Goal: Task Accomplishment & Management: Manage account settings

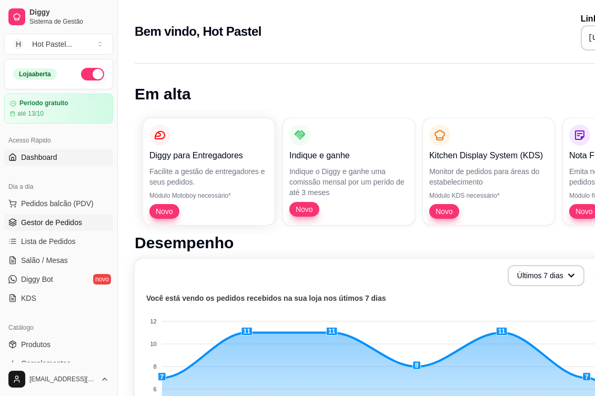
click at [34, 227] on span "Gestor de Pedidos" at bounding box center [51, 222] width 61 height 11
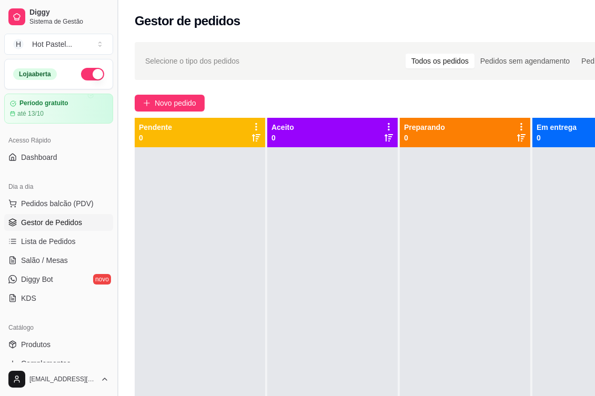
click at [118, 5] on button "Toggle Sidebar" at bounding box center [117, 198] width 8 height 396
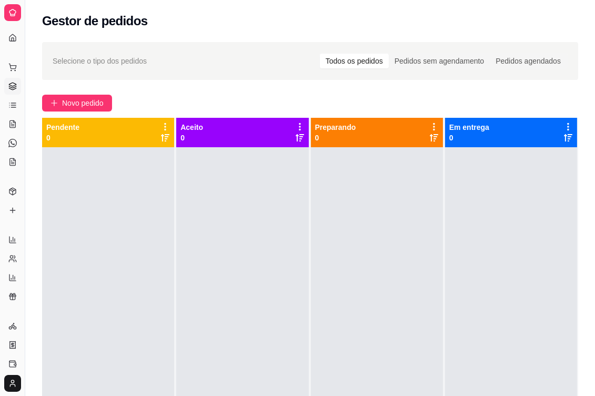
click at [204, 30] on div "Gestor de pedidos" at bounding box center [309, 18] width 569 height 36
click at [228, 40] on div "Selecione o tipo dos pedidos Todos os pedidos Pedidos sem agendamento Pedidos a…" at bounding box center [309, 281] width 569 height 491
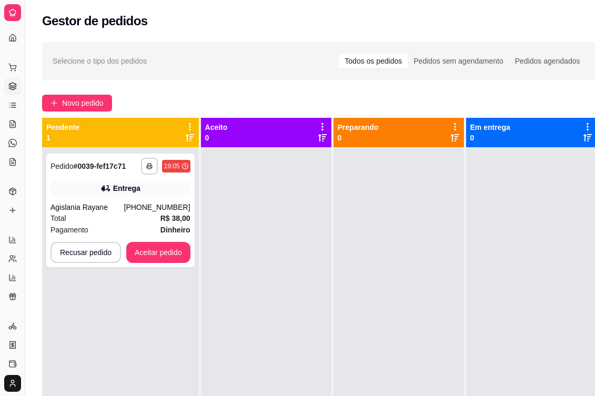
click at [258, 74] on div "Selecione o tipo dos pedidos Todos os pedidos Pedidos sem agendamento Pedidos a…" at bounding box center [319, 61] width 555 height 38
click at [175, 253] on button "Aceitar pedido" at bounding box center [158, 252] width 62 height 21
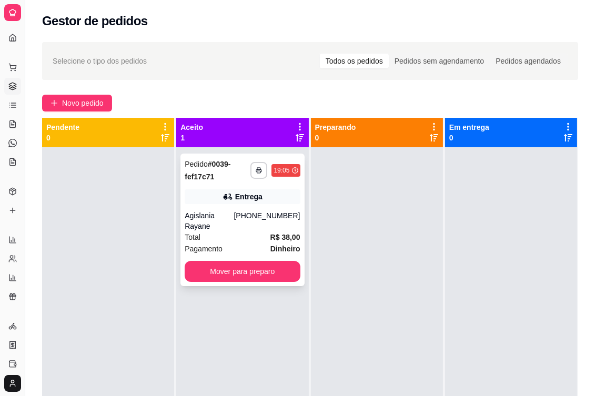
click at [275, 216] on div "[PHONE_NUMBER]" at bounding box center [266, 220] width 66 height 21
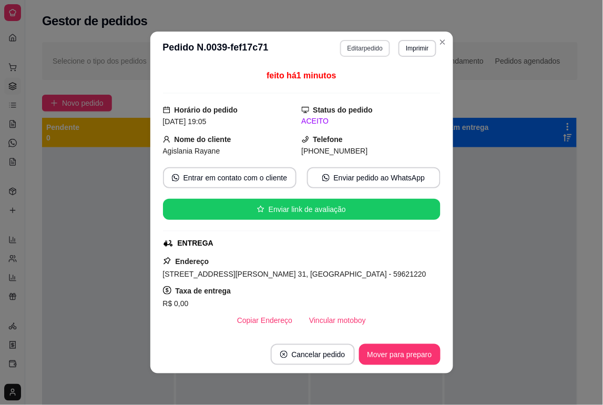
click at [366, 47] on button "Editar pedido" at bounding box center [365, 48] width 50 height 17
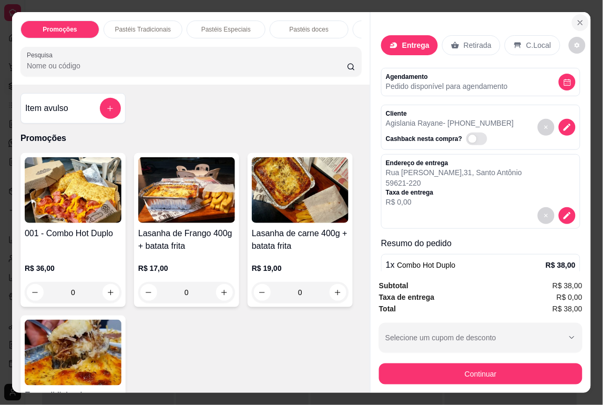
click at [576, 18] on icon "Close" at bounding box center [580, 22] width 8 height 8
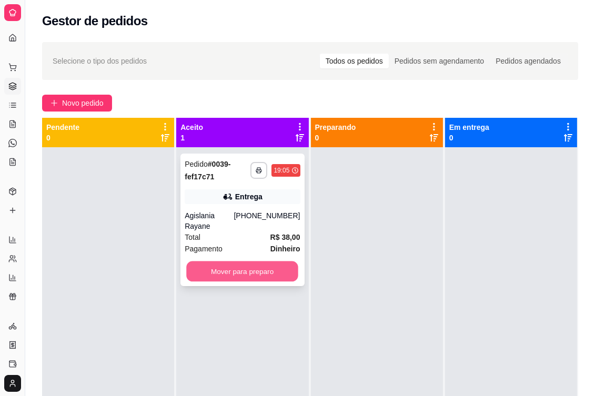
click at [239, 267] on button "Mover para preparo" at bounding box center [243, 271] width 112 height 21
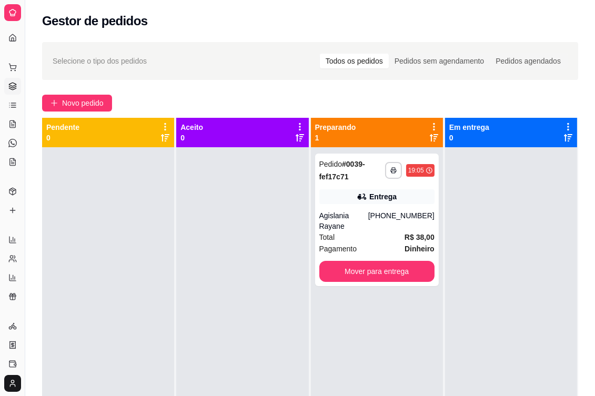
click at [238, 106] on div "Novo pedido" at bounding box center [310, 103] width 536 height 17
click at [94, 103] on span "Novo pedido" at bounding box center [83, 103] width 42 height 12
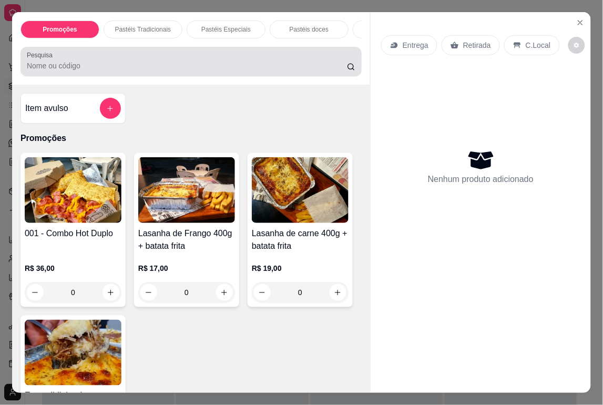
click at [130, 62] on div at bounding box center [191, 61] width 329 height 21
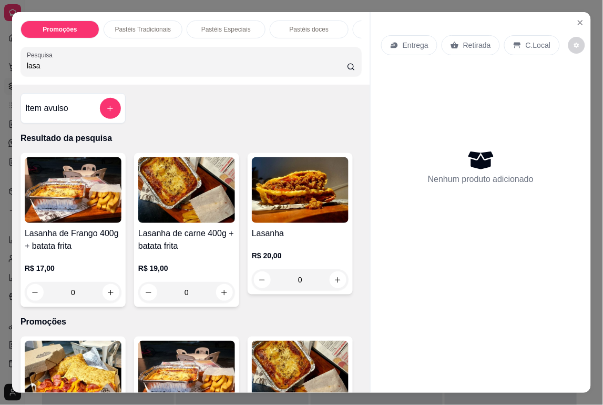
type input "lasa"
click at [220, 297] on icon "increase-product-quantity" at bounding box center [224, 293] width 8 height 8
type input "1"
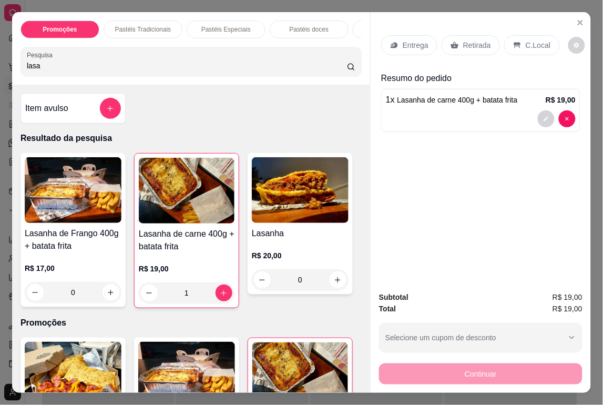
click at [482, 47] on div "Retirada" at bounding box center [471, 45] width 58 height 20
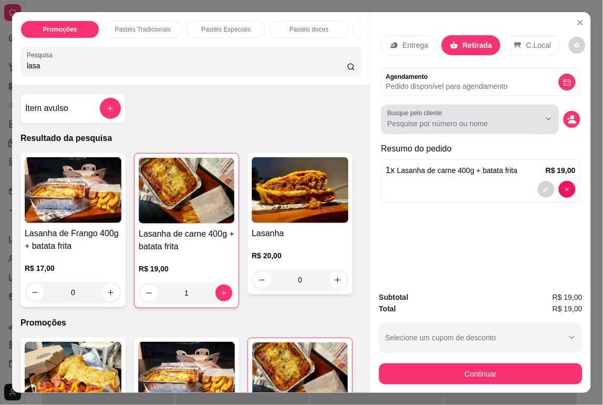
click at [455, 118] on input "Busque pelo cliente" at bounding box center [456, 123] width 136 height 11
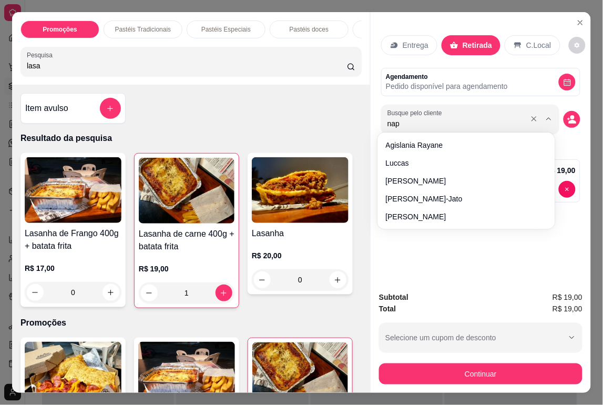
type input "napo"
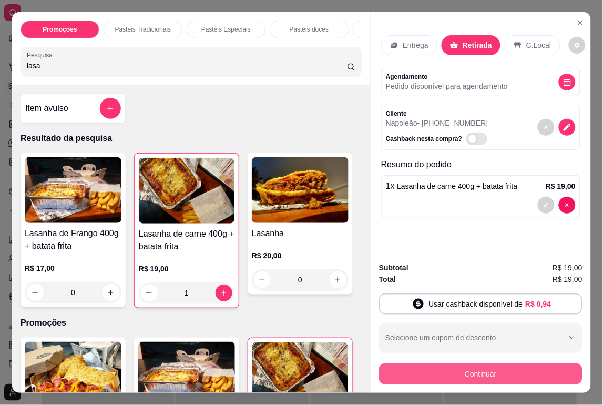
click at [495, 379] on button "Continuar" at bounding box center [481, 373] width 204 height 21
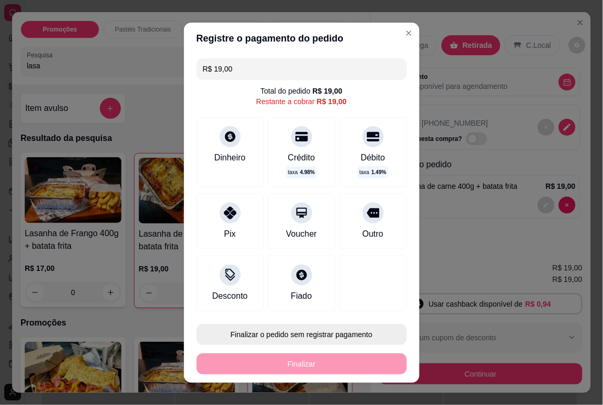
click at [313, 334] on button "Finalizar o pedido sem registrar pagamento" at bounding box center [302, 334] width 210 height 21
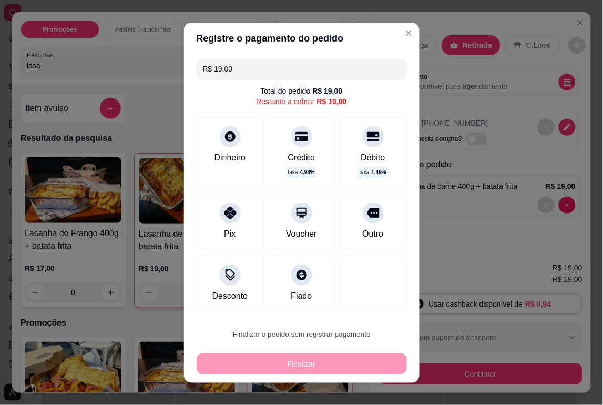
click at [365, 303] on button "Confirmar" at bounding box center [362, 304] width 39 height 16
type input "0"
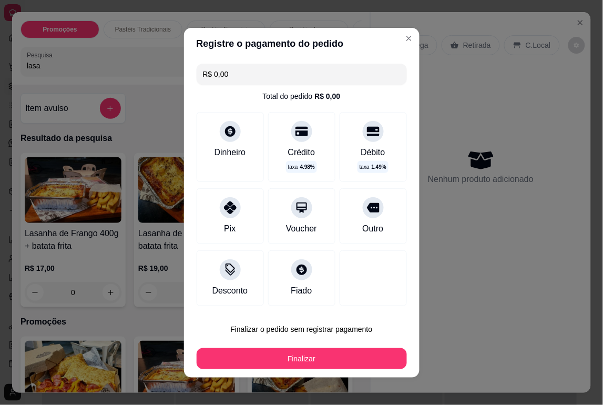
type input "R$ 0,00"
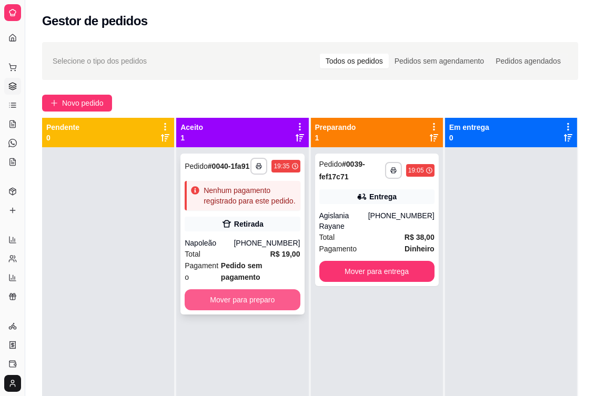
click at [270, 310] on button "Mover para preparo" at bounding box center [242, 299] width 115 height 21
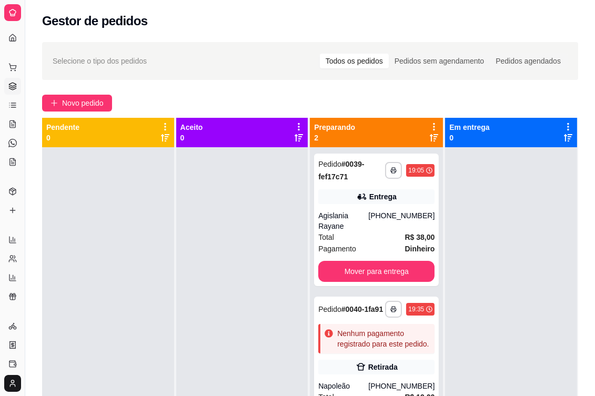
scroll to position [169, 0]
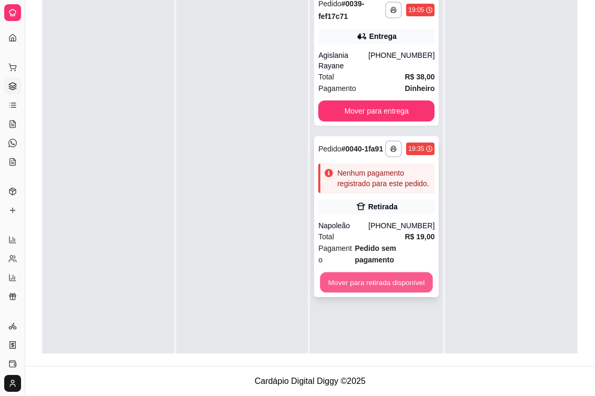
click at [382, 272] on button "Mover para retirada disponível" at bounding box center [376, 282] width 113 height 21
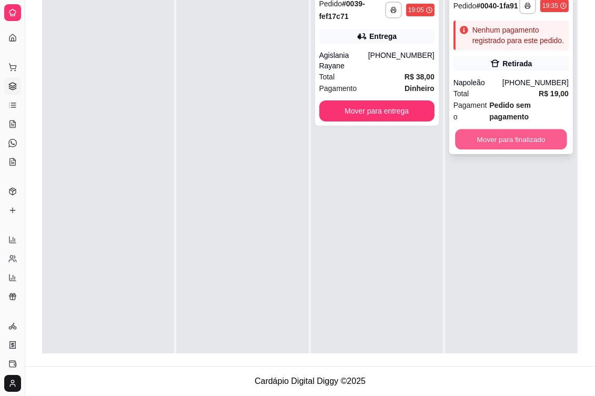
click at [523, 135] on button "Mover para finalizado" at bounding box center [511, 139] width 112 height 21
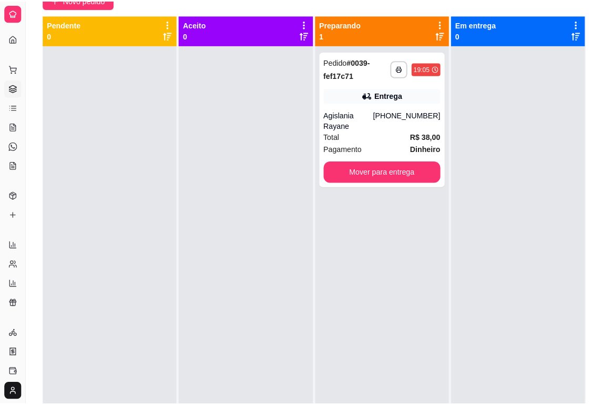
scroll to position [86, 0]
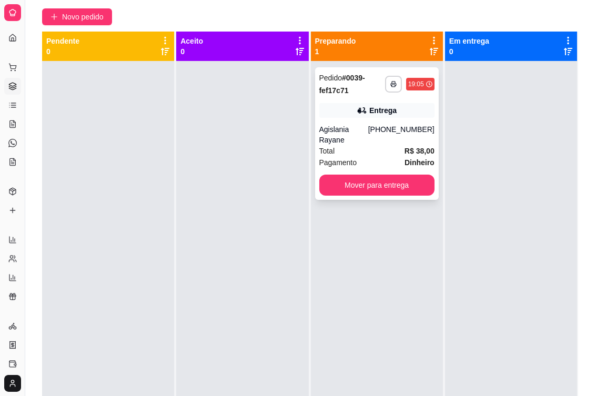
click at [393, 105] on div "Entrega" at bounding box center [376, 110] width 115 height 15
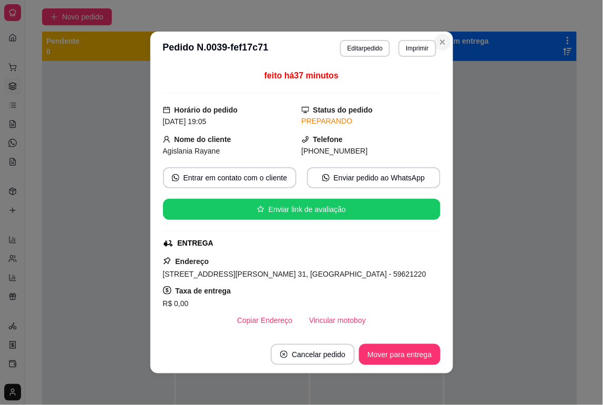
click at [527, 253] on div "**********" at bounding box center [301, 202] width 603 height 405
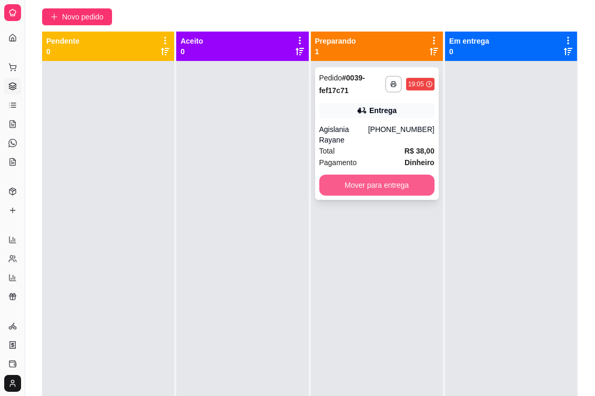
click at [369, 176] on button "Mover para entrega" at bounding box center [376, 185] width 115 height 21
click at [369, 176] on div "Mover para entrega" at bounding box center [376, 185] width 115 height 21
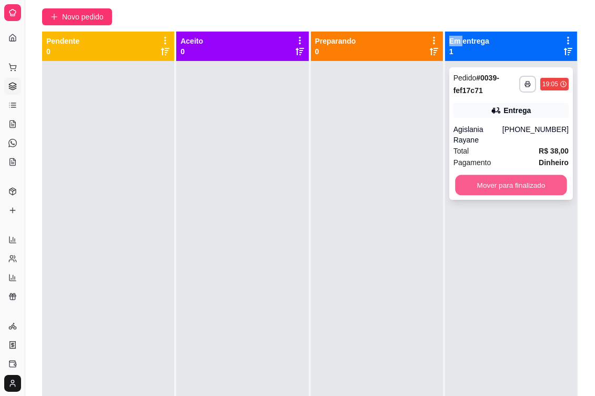
click at [525, 176] on button "Mover para finalizado" at bounding box center [511, 185] width 112 height 21
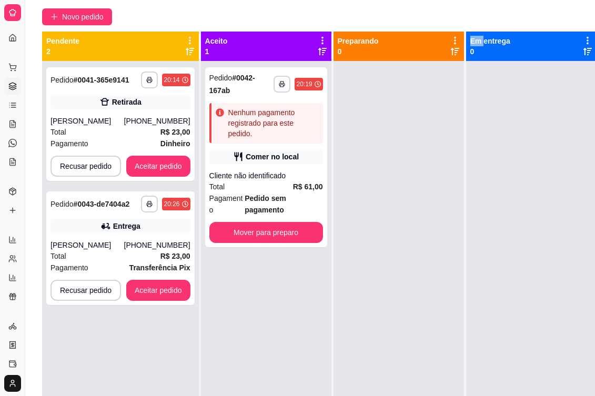
click at [298, 17] on div "Novo pedido" at bounding box center [319, 16] width 555 height 17
click at [160, 163] on button "Aceitar pedido" at bounding box center [158, 166] width 64 height 21
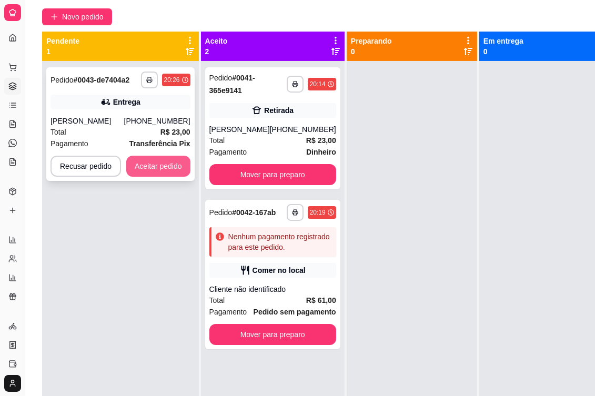
click at [152, 157] on button "Aceitar pedido" at bounding box center [158, 166] width 64 height 21
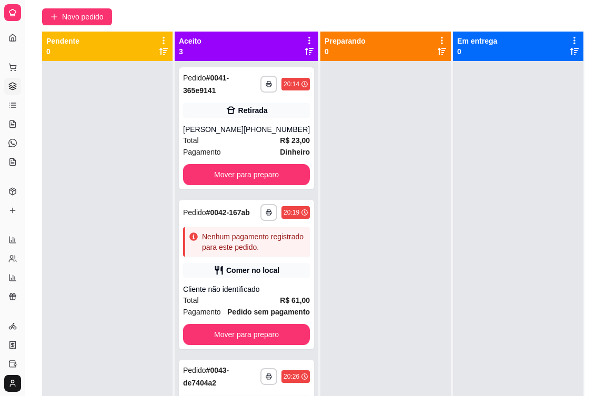
click at [396, 19] on div "Novo pedido" at bounding box center [313, 16] width 542 height 17
click at [86, 23] on button "Novo pedido" at bounding box center [77, 16] width 70 height 17
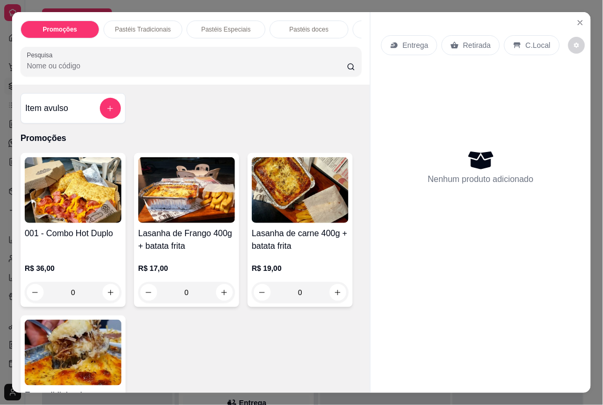
click at [151, 69] on input "Pesquisa" at bounding box center [187, 65] width 321 height 11
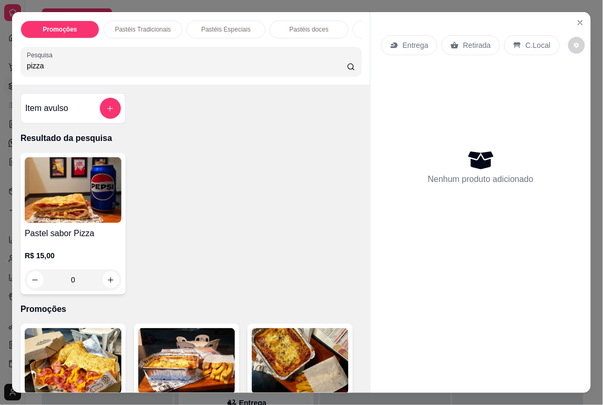
type input "pizza"
click at [106, 281] on div "0" at bounding box center [73, 279] width 97 height 21
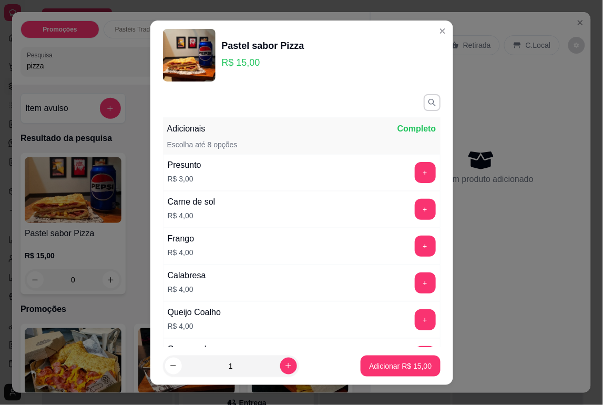
scroll to position [207, 0]
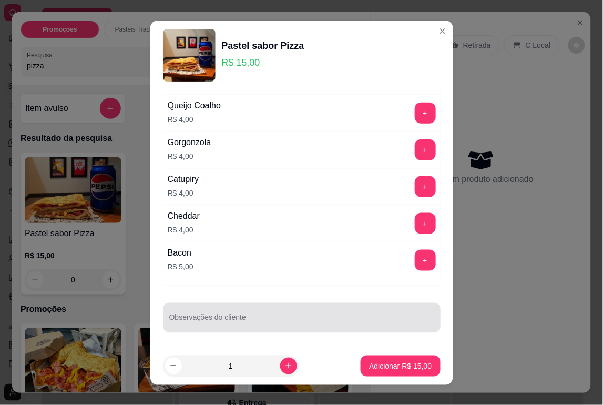
click at [259, 326] on input "Observações do cliente" at bounding box center [301, 322] width 265 height 11
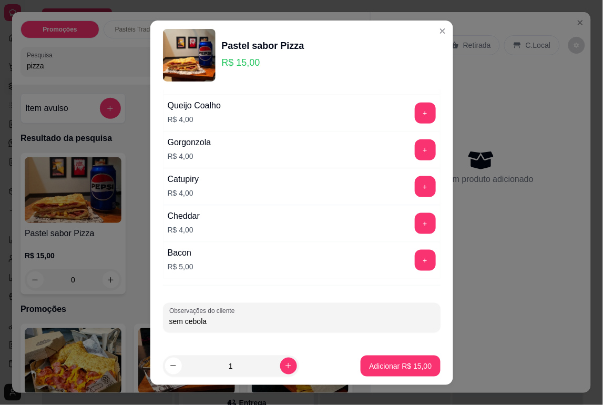
type input "sem cebola"
click at [402, 365] on p "Adicionar R$ 15,00" at bounding box center [400, 366] width 63 height 11
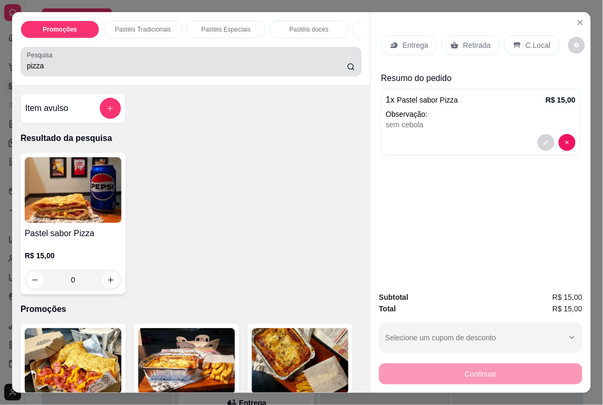
click at [87, 71] on input "pizza" at bounding box center [187, 65] width 321 height 11
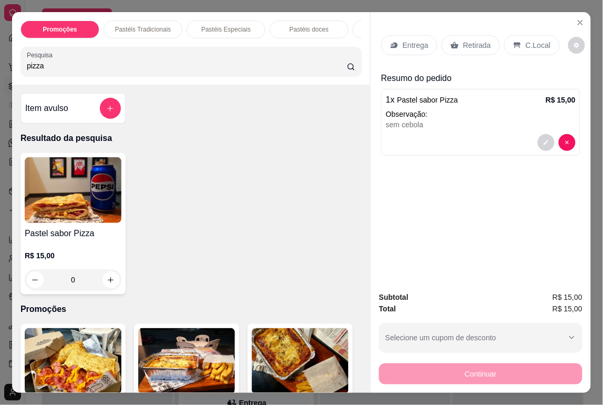
click at [87, 71] on input "pizza" at bounding box center [187, 65] width 321 height 11
type input "m"
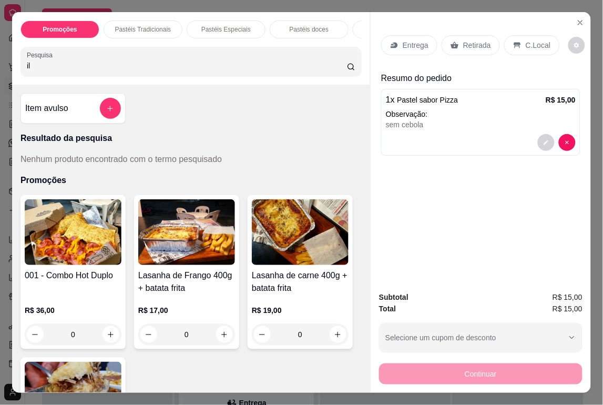
type input "i"
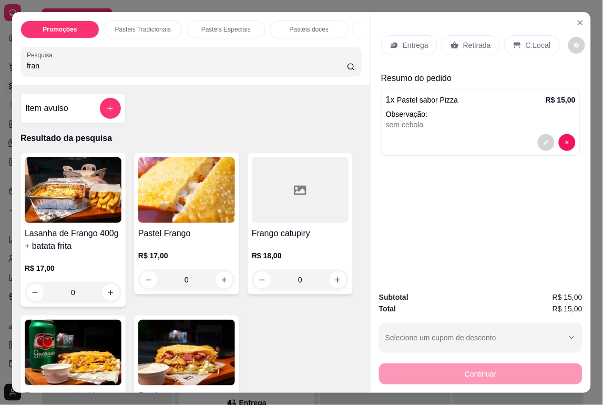
type input "fran"
click at [329, 286] on div "0" at bounding box center [300, 279] width 97 height 21
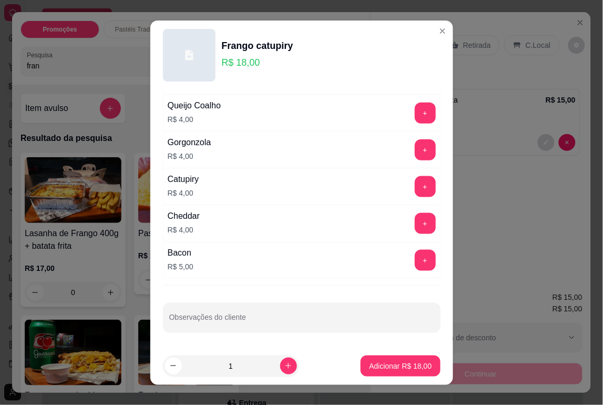
click at [329, 338] on div "Adicionais Completo Escolha até 8 opções Presunto R$ 3,00 + Carne de sol R$ 4,0…" at bounding box center [301, 218] width 303 height 257
click at [308, 321] on input "Observações do cliente" at bounding box center [301, 322] width 265 height 11
type input "sem milho"
click at [391, 370] on p "Adicionar R$ 18,00" at bounding box center [400, 366] width 63 height 11
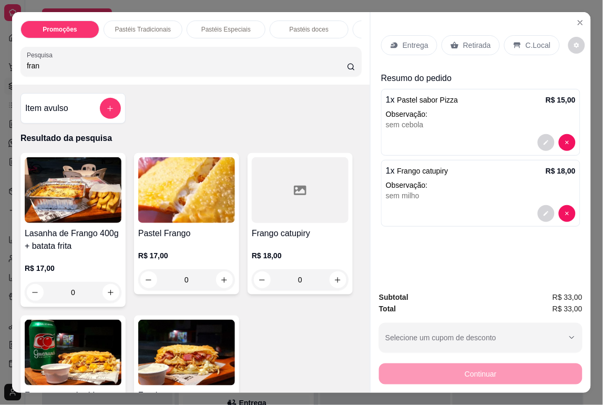
click at [470, 45] on p "Retirada" at bounding box center [477, 45] width 28 height 11
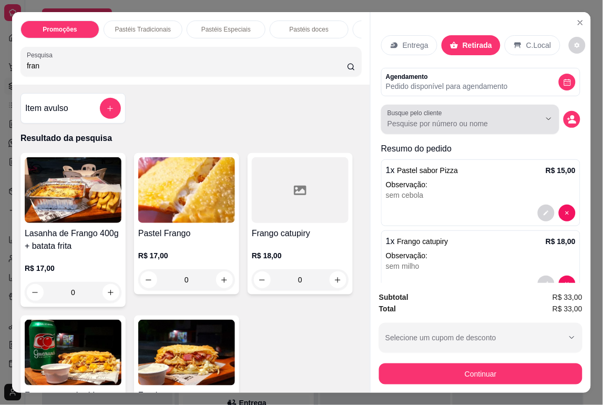
click at [530, 117] on icon "Show suggestions" at bounding box center [534, 119] width 8 height 8
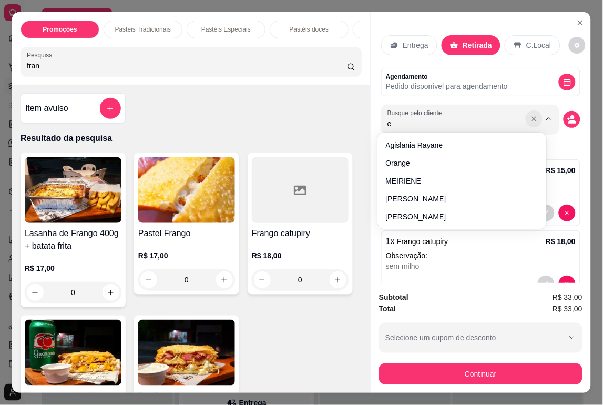
type input "em"
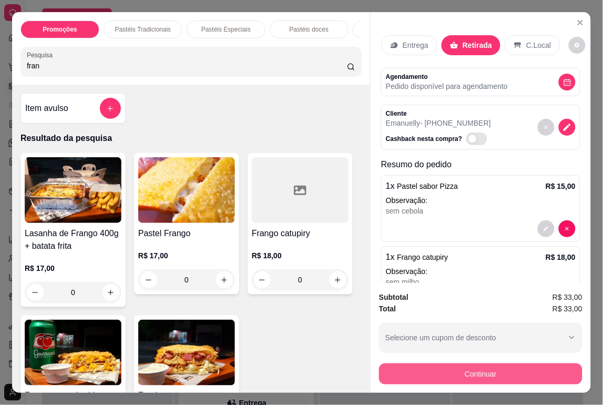
click at [399, 365] on button "Continuar" at bounding box center [481, 373] width 204 height 21
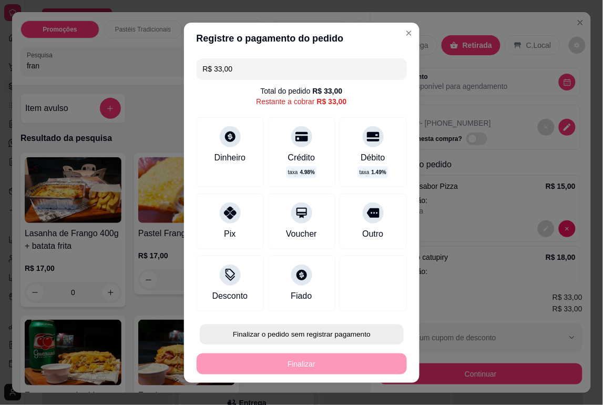
click at [332, 333] on button "Finalizar o pedido sem registrar pagamento" at bounding box center [302, 334] width 204 height 21
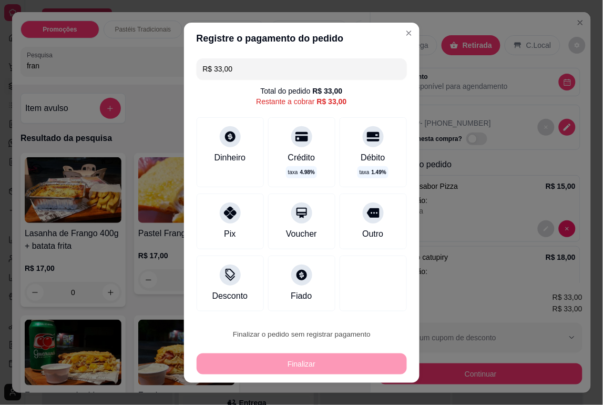
click at [360, 297] on button "Confirmar" at bounding box center [360, 305] width 39 height 16
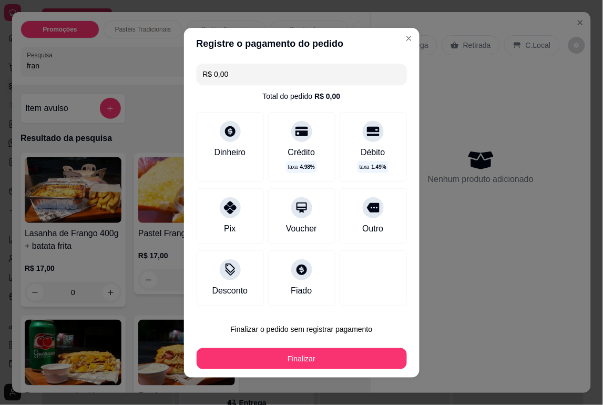
type input "R$ 0,00"
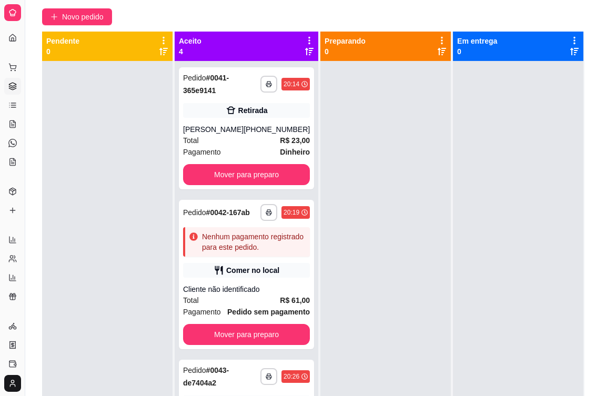
click at [237, 19] on div "Novo pedido" at bounding box center [313, 16] width 542 height 17
click at [68, 15] on span "Novo pedido" at bounding box center [83, 17] width 42 height 12
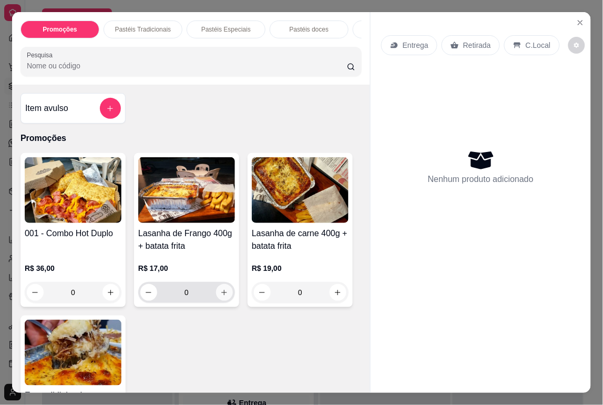
click at [216, 297] on button "increase-product-quantity" at bounding box center [224, 292] width 17 height 17
type input "1"
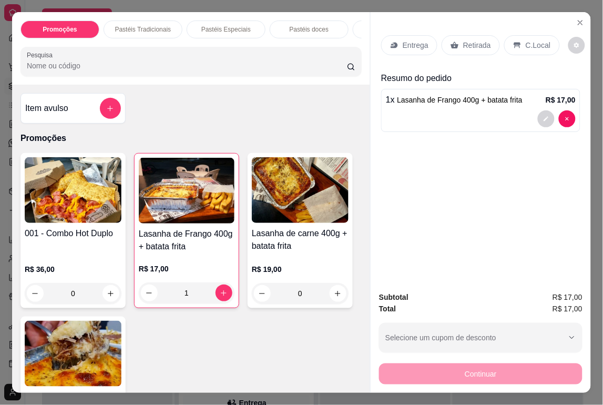
click at [467, 48] on div "Retirada" at bounding box center [471, 45] width 58 height 20
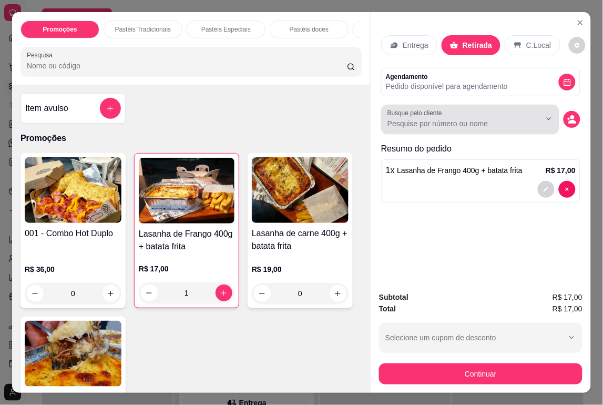
click at [502, 120] on input "Busque pelo cliente" at bounding box center [456, 123] width 136 height 11
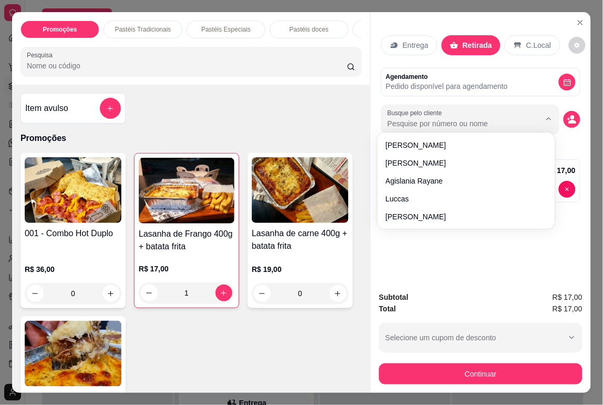
click at [502, 120] on input "Busque pelo cliente" at bounding box center [456, 123] width 136 height 11
type input "cl"
click at [573, 117] on button "decrease-product-quantity" at bounding box center [572, 119] width 17 height 17
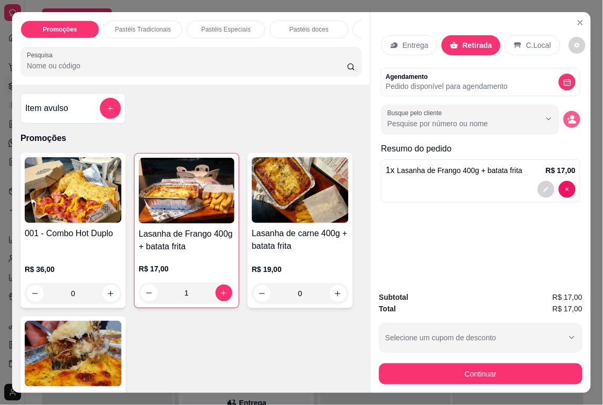
click at [569, 120] on icon "decrease-product-quantity" at bounding box center [573, 122] width 8 height 4
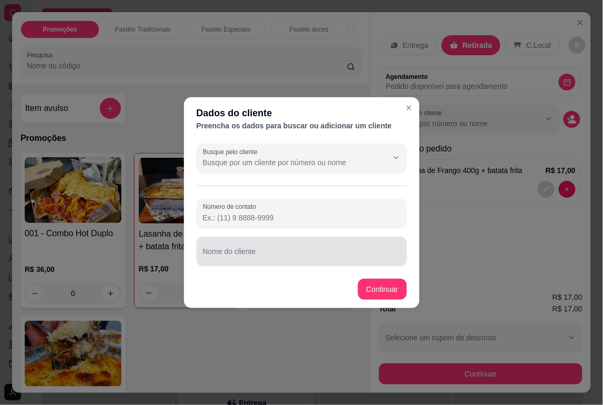
click at [326, 251] on input "Nome do cliente" at bounding box center [302, 255] width 198 height 11
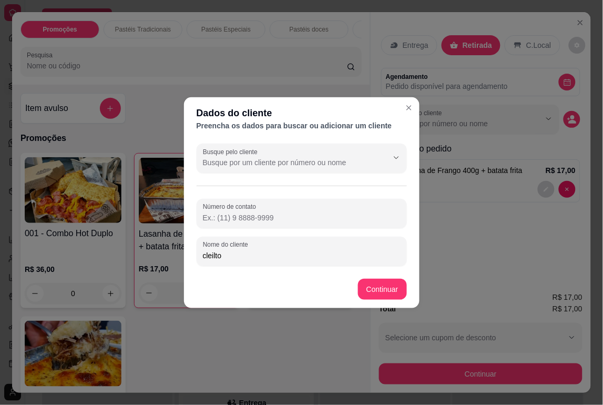
type input "cleilton"
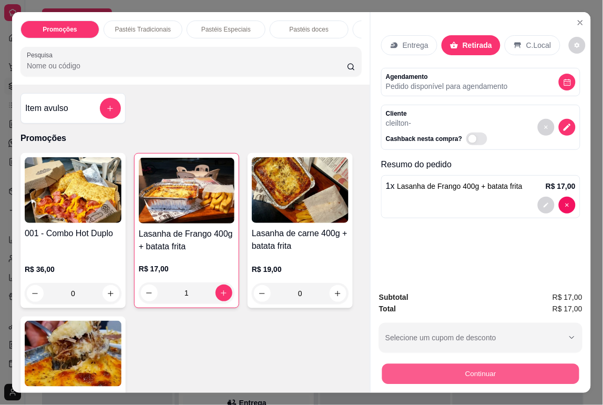
click at [489, 371] on button "Continuar" at bounding box center [480, 374] width 197 height 21
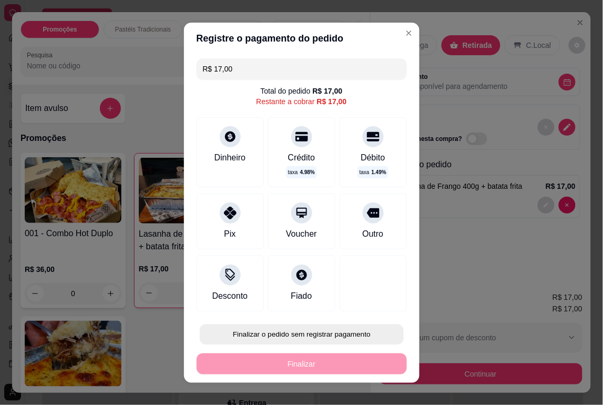
click at [364, 335] on button "Finalizar o pedido sem registrar pagamento" at bounding box center [302, 334] width 204 height 21
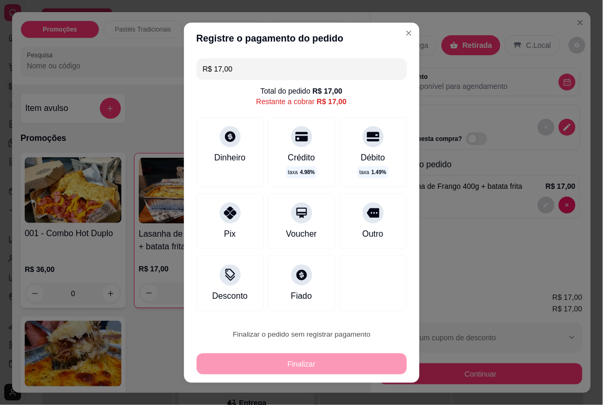
click at [375, 307] on button "Confirmar" at bounding box center [360, 305] width 39 height 16
type input "0"
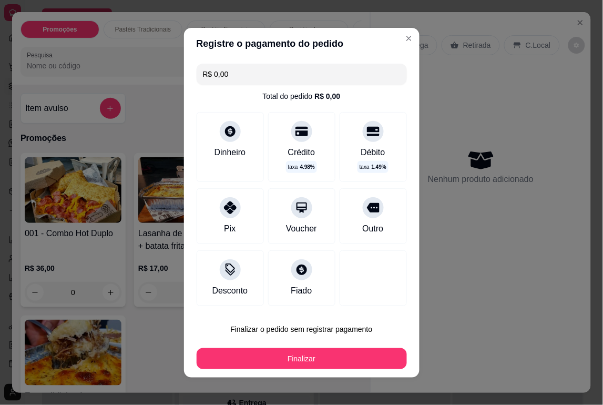
type input "R$ 0,00"
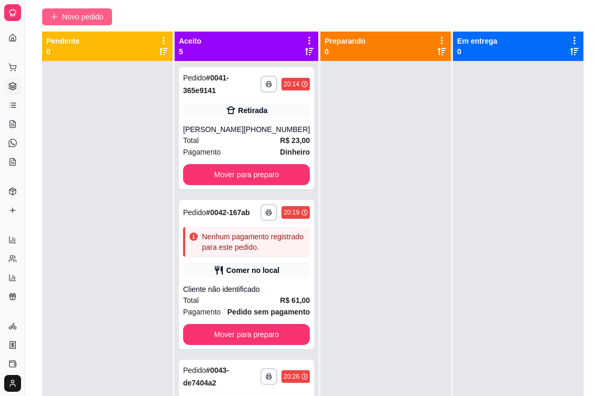
click at [88, 17] on span "Novo pedido" at bounding box center [83, 17] width 42 height 12
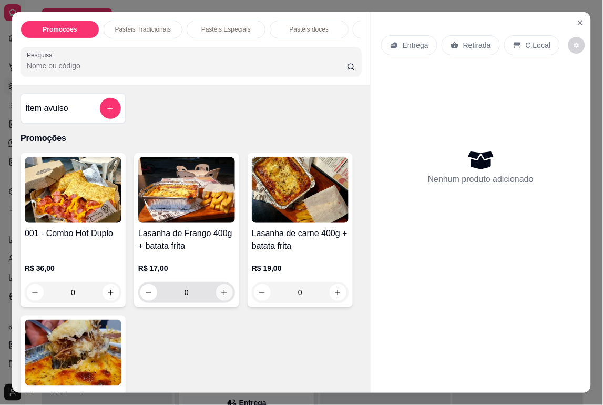
click at [218, 288] on div "0" at bounding box center [186, 292] width 93 height 21
click at [220, 292] on icon "increase-product-quantity" at bounding box center [224, 293] width 8 height 8
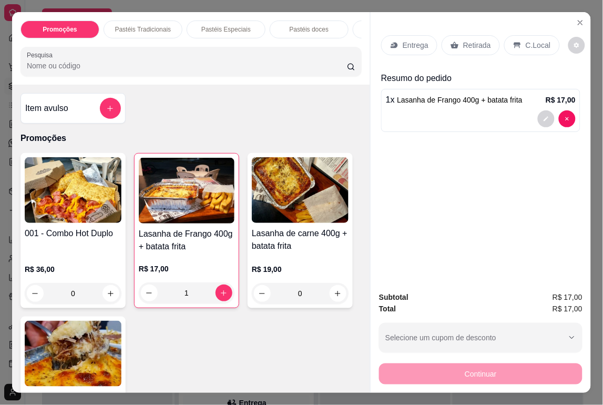
click at [517, 48] on div "C.Local" at bounding box center [531, 45] width 55 height 20
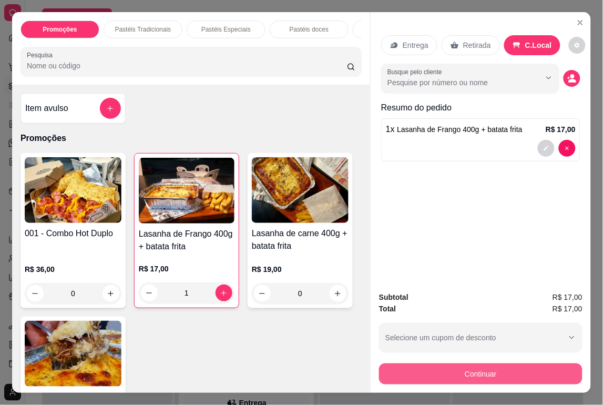
click at [524, 374] on button "Continuar" at bounding box center [481, 373] width 204 height 21
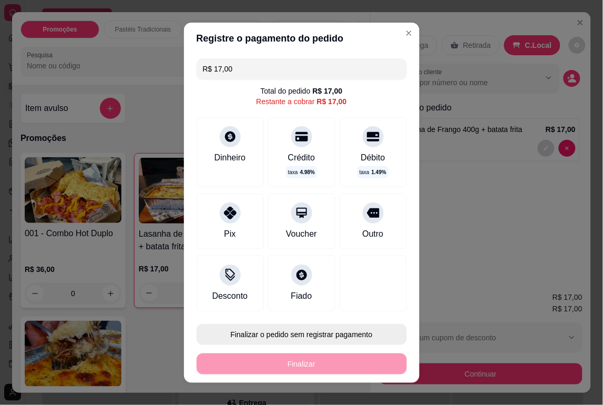
click at [358, 332] on button "Finalizar o pedido sem registrar pagamento" at bounding box center [302, 334] width 210 height 21
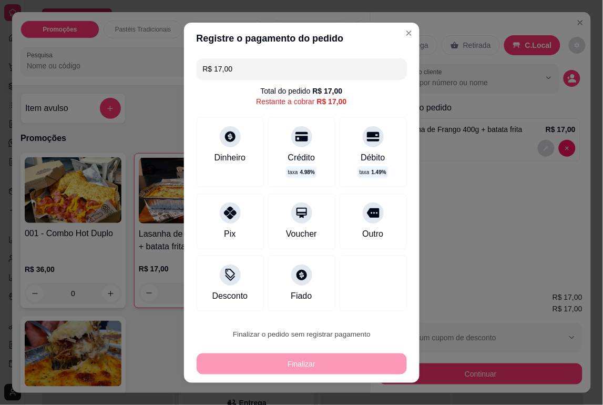
click at [347, 300] on button "Confirmar" at bounding box center [362, 305] width 39 height 16
type input "0"
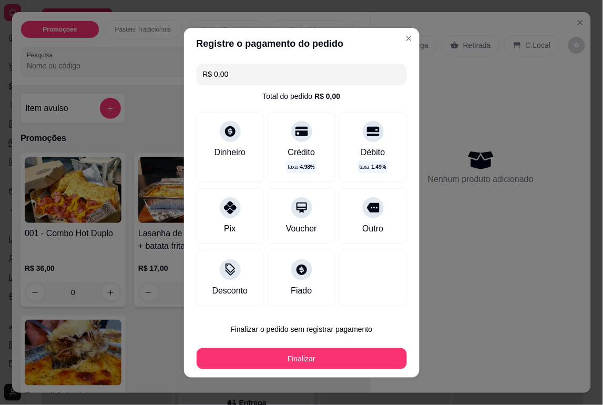
type input "R$ 0,00"
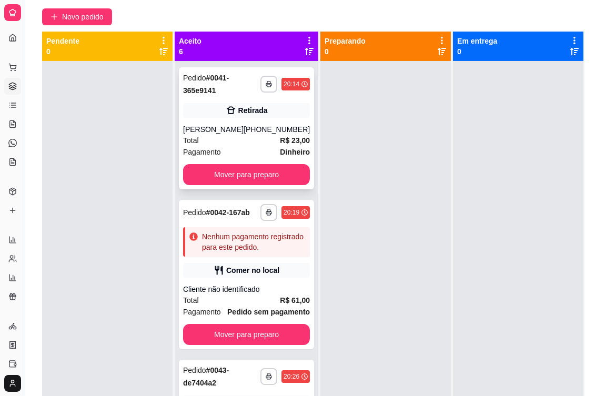
drag, startPoint x: 354, startPoint y: 156, endPoint x: 280, endPoint y: 128, distance: 79.0
click at [280, 128] on div "**********" at bounding box center [313, 230] width 542 height 396
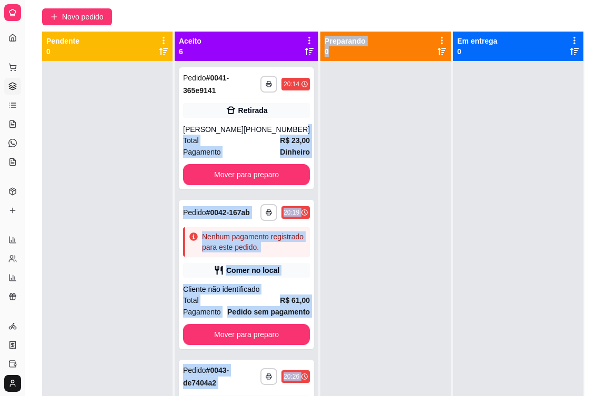
drag, startPoint x: 280, startPoint y: 128, endPoint x: 362, endPoint y: 204, distance: 111.3
click at [362, 204] on div at bounding box center [385, 259] width 130 height 396
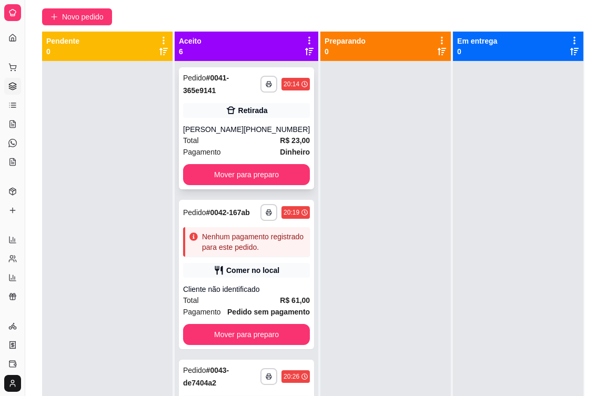
click at [279, 131] on div "[PHONE_NUMBER]" at bounding box center [276, 129] width 66 height 11
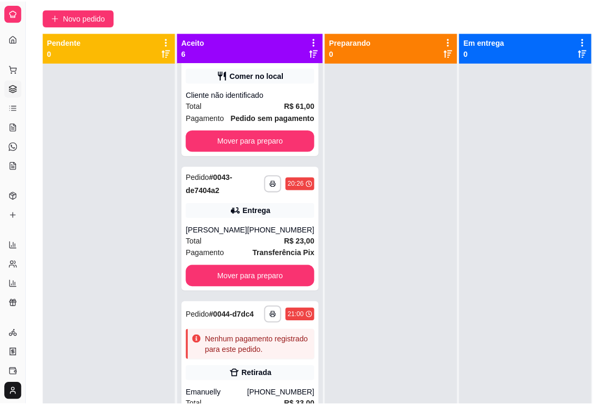
scroll to position [230, 0]
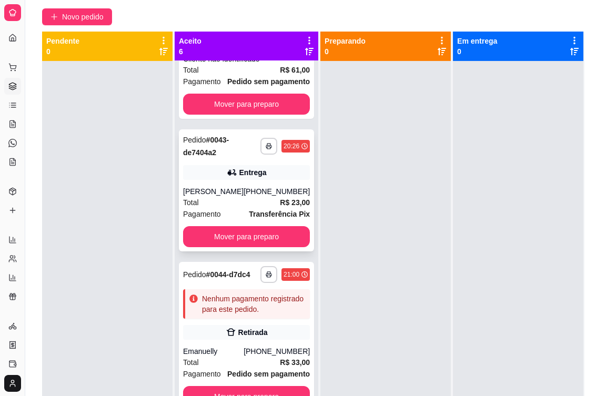
click at [263, 215] on div "**********" at bounding box center [246, 190] width 135 height 122
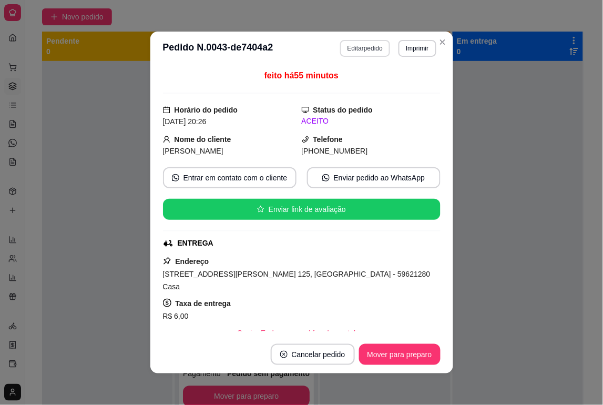
click at [363, 50] on button "Editar pedido" at bounding box center [365, 48] width 50 height 17
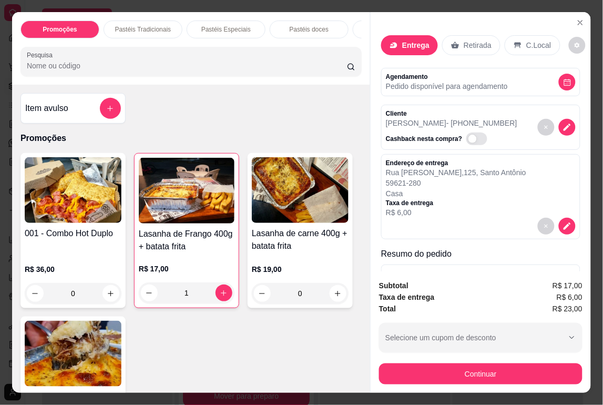
scroll to position [51, 0]
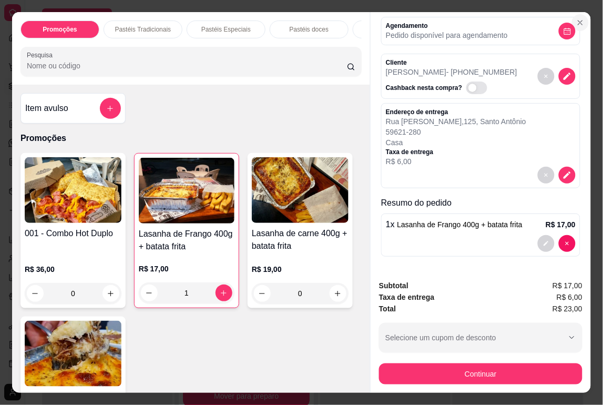
click at [577, 18] on icon "Close" at bounding box center [580, 22] width 8 height 8
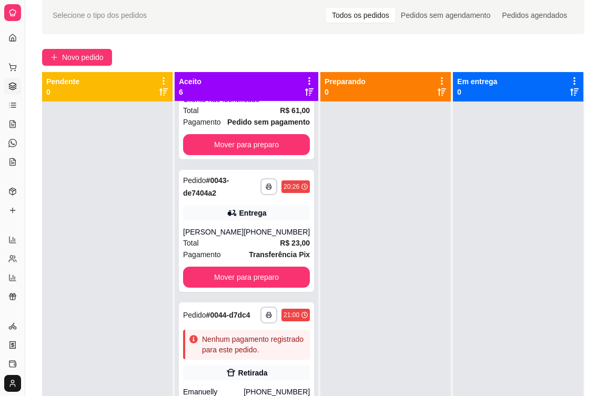
scroll to position [27, 0]
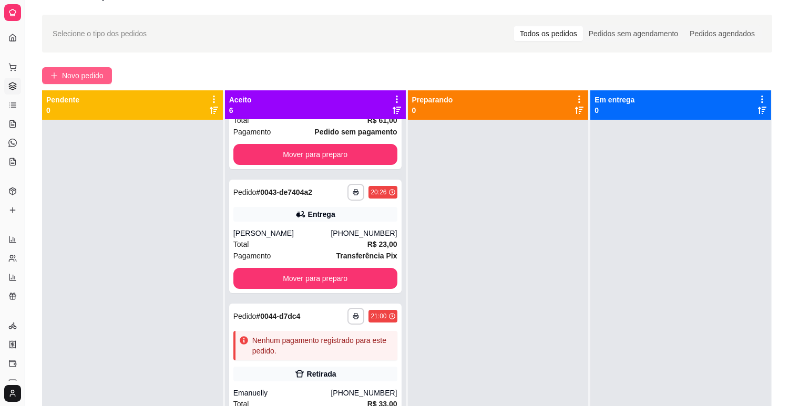
click at [99, 79] on span "Novo pedido" at bounding box center [83, 76] width 42 height 12
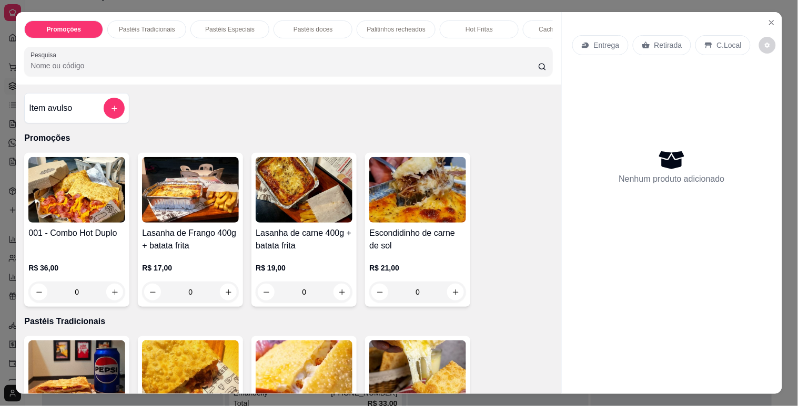
click at [159, 70] on input "Pesquisa" at bounding box center [283, 65] width 507 height 11
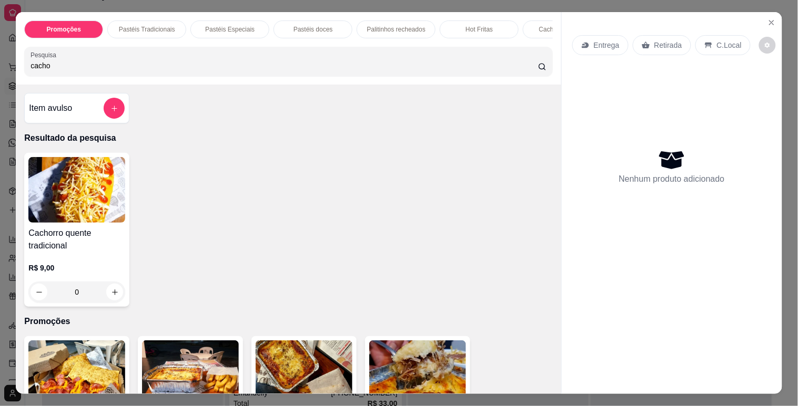
type input "cacho"
click at [113, 295] on div "0" at bounding box center [76, 292] width 97 height 21
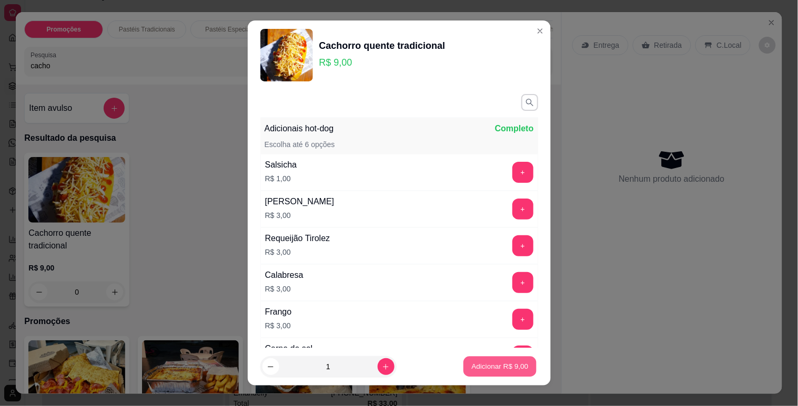
click at [501, 372] on p "Adicionar R$ 9,00" at bounding box center [500, 367] width 57 height 10
type input "1"
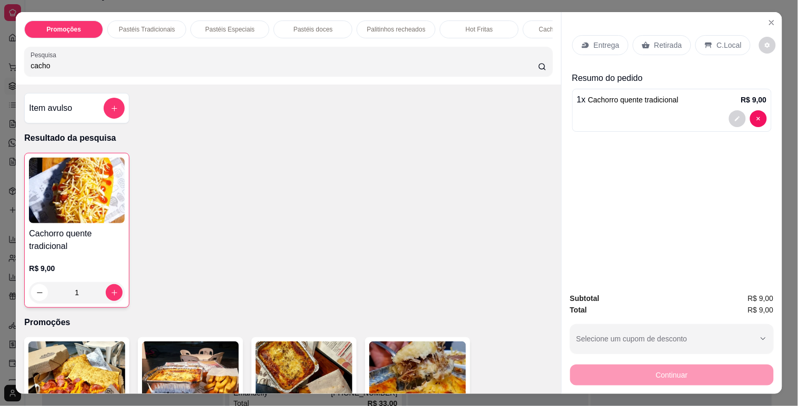
click at [603, 40] on div "C.Local" at bounding box center [722, 45] width 55 height 20
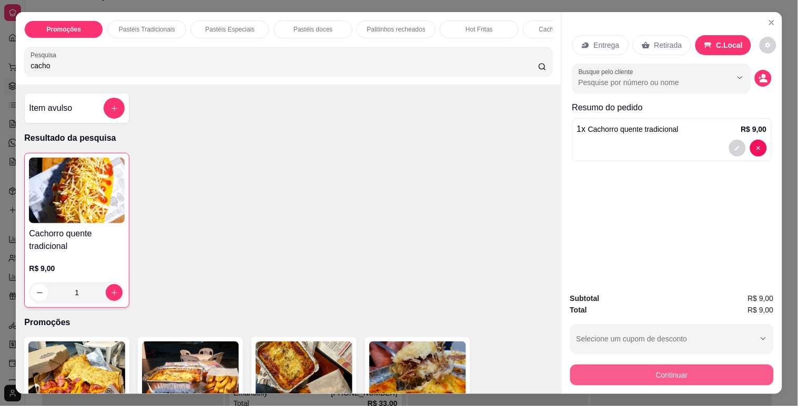
click at [603, 369] on button "Continuar" at bounding box center [672, 375] width 204 height 21
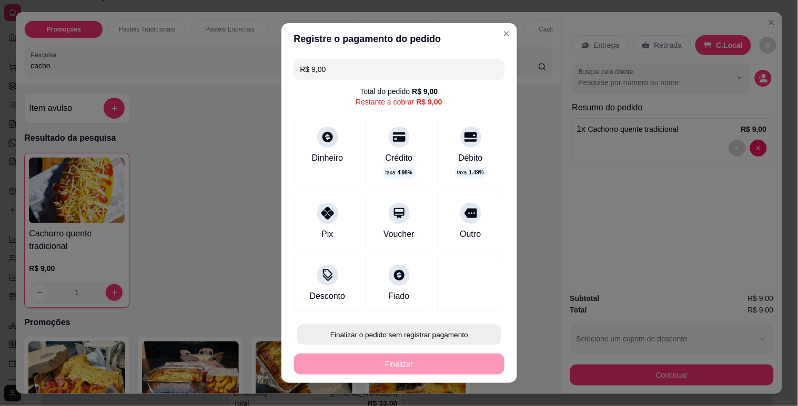
click at [453, 340] on button "Finalizar o pedido sem registrar pagamento" at bounding box center [399, 335] width 204 height 21
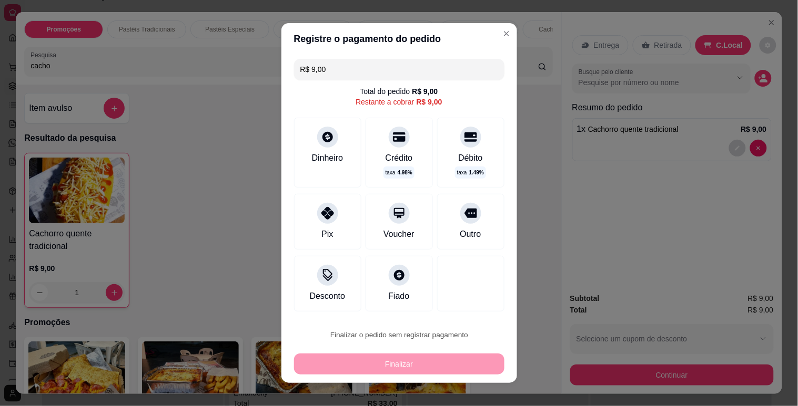
click at [460, 303] on button "Confirmar" at bounding box center [457, 306] width 37 height 16
type input "0"
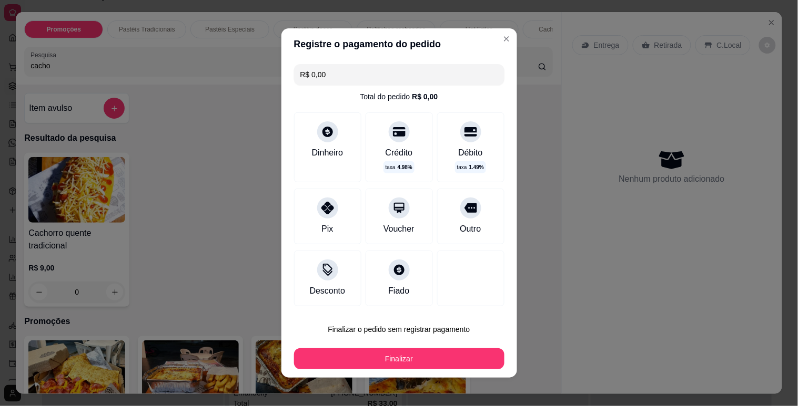
type input "R$ 0,00"
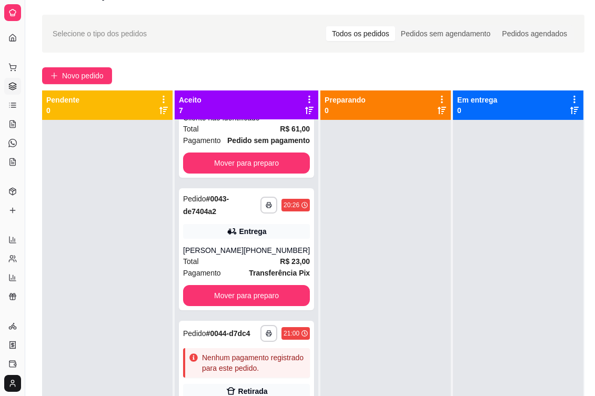
click at [299, 64] on div "**********" at bounding box center [313, 253] width 576 height 491
click at [300, 57] on div "**********" at bounding box center [313, 253] width 576 height 491
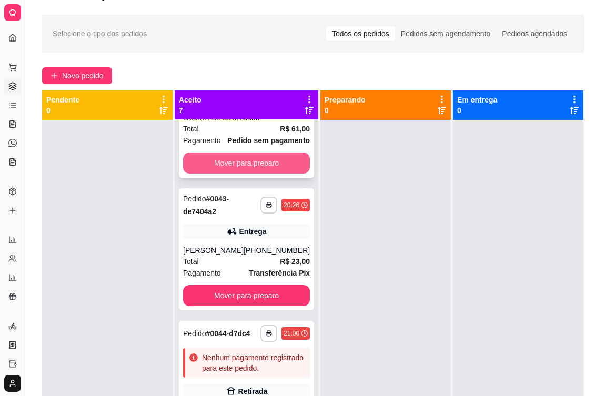
click at [265, 174] on button "Mover para preparo" at bounding box center [246, 162] width 127 height 21
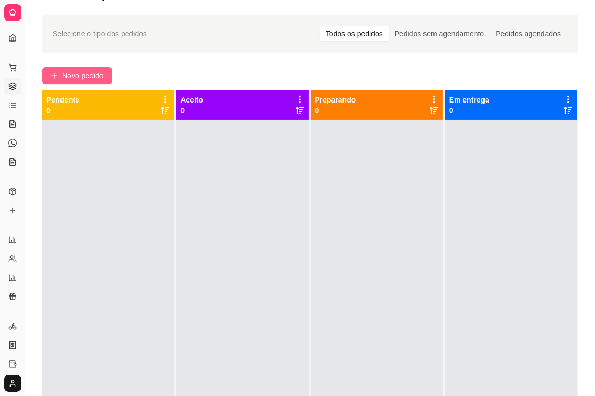
click at [98, 72] on span "Novo pedido" at bounding box center [83, 76] width 42 height 12
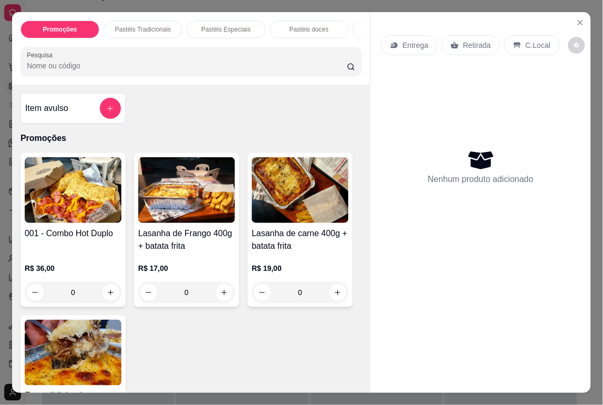
click at [147, 66] on input "Pesquisa" at bounding box center [187, 65] width 321 height 11
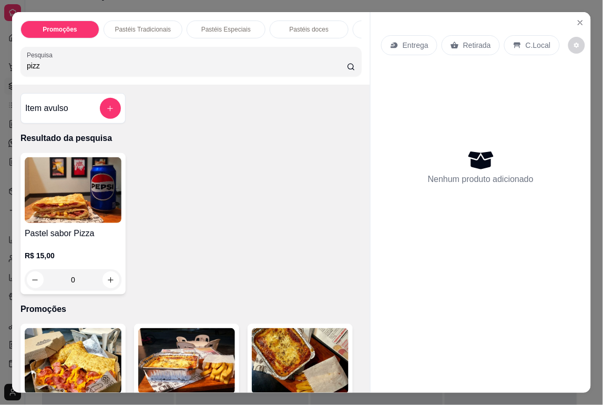
type input "pizz"
click at [107, 290] on div "0" at bounding box center [73, 279] width 97 height 21
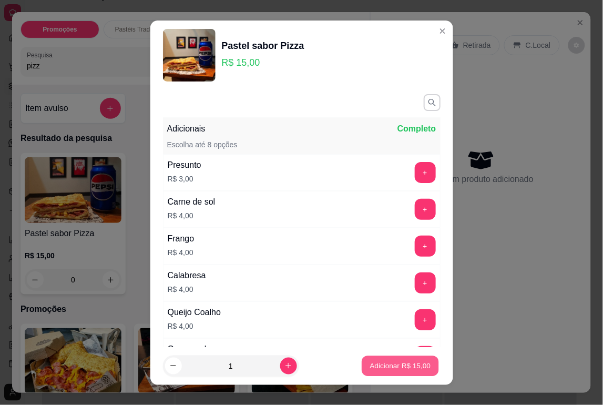
click at [412, 357] on button "Adicionar R$ 15,00" at bounding box center [400, 365] width 77 height 21
type input "1"
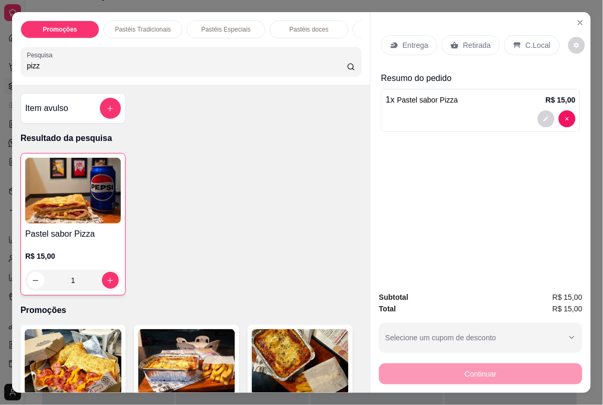
click at [523, 51] on div "Entrega Retirada C.Local" at bounding box center [480, 45] width 199 height 37
click at [526, 41] on p "C.Local" at bounding box center [538, 45] width 25 height 11
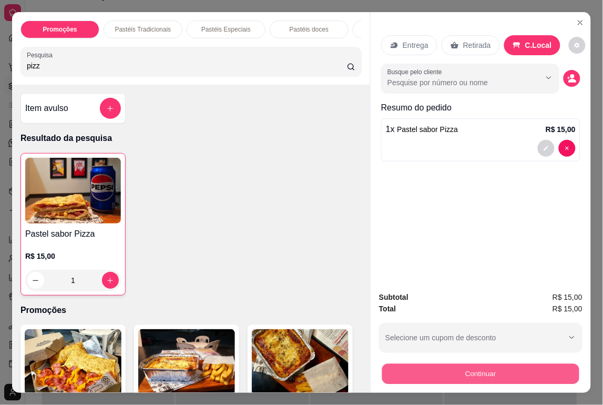
click at [512, 364] on button "Continuar" at bounding box center [480, 374] width 197 height 21
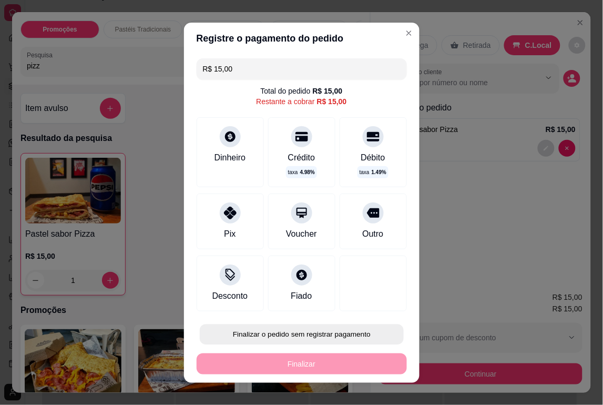
click at [360, 329] on button "Finalizar o pedido sem registrar pagamento" at bounding box center [302, 334] width 204 height 21
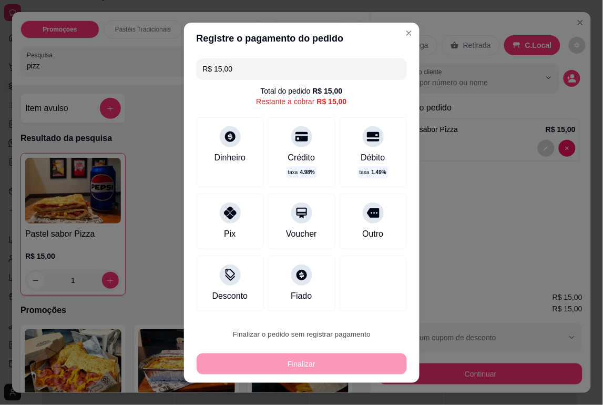
click at [367, 304] on button "Confirmar" at bounding box center [360, 305] width 37 height 16
type input "0"
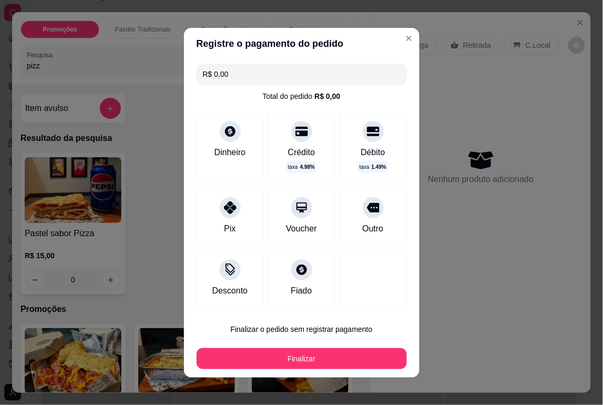
type input "R$ 0,00"
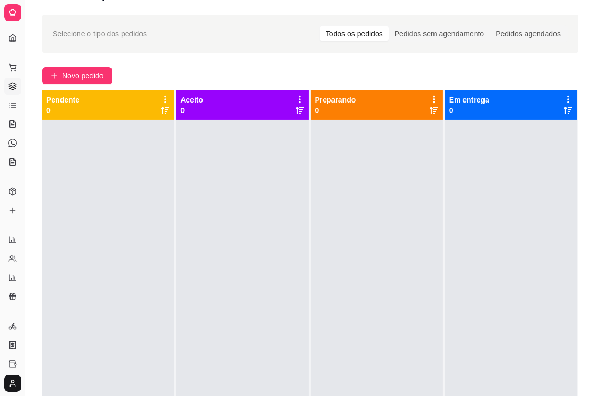
click at [371, 358] on div at bounding box center [377, 318] width 132 height 396
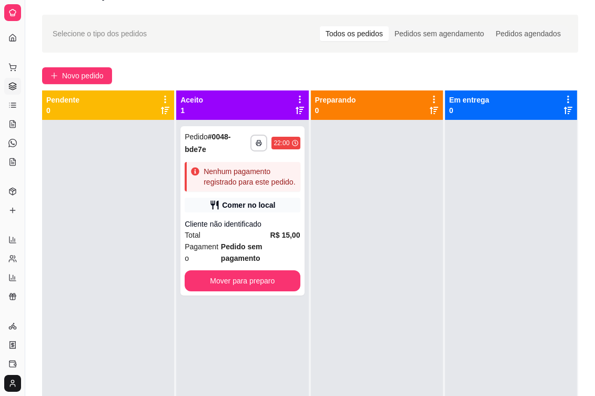
click at [386, 302] on div at bounding box center [377, 318] width 132 height 396
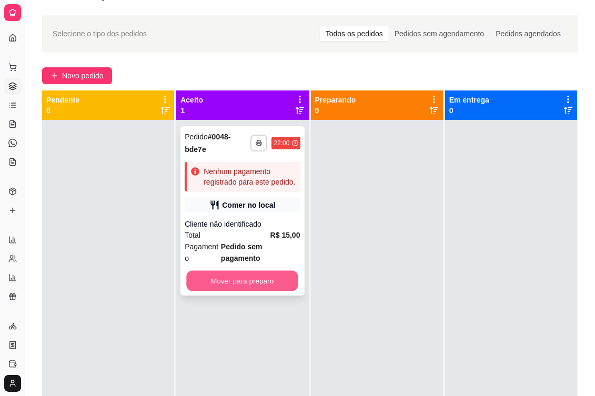
click at [283, 291] on button "Mover para preparo" at bounding box center [243, 281] width 112 height 21
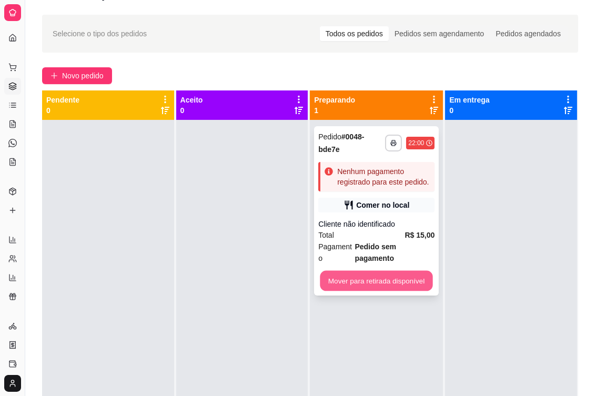
click at [403, 272] on button "Mover para retirada disponível" at bounding box center [376, 281] width 113 height 21
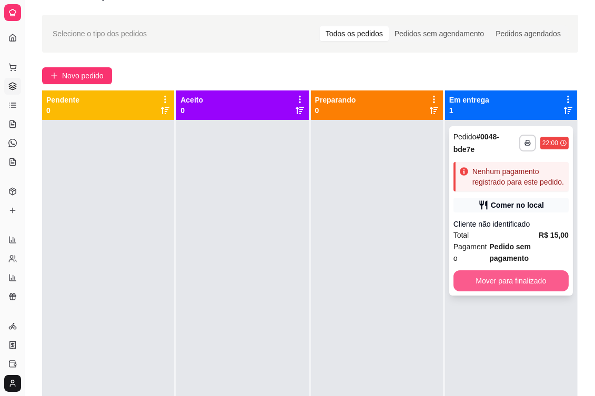
click at [486, 286] on button "Mover para finalizado" at bounding box center [510, 280] width 115 height 21
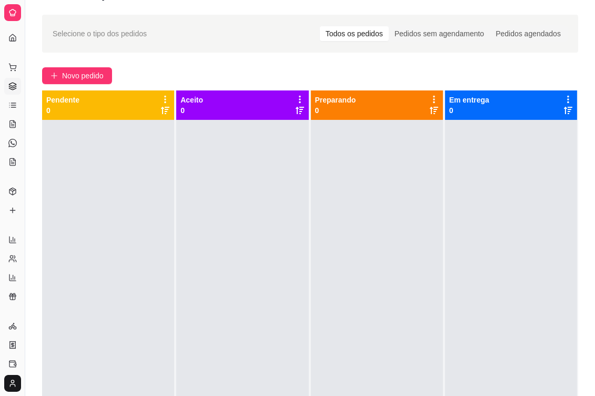
click at [266, 82] on div "Novo pedido" at bounding box center [310, 75] width 536 height 17
click at [74, 75] on span "Novo pedido" at bounding box center [83, 76] width 42 height 12
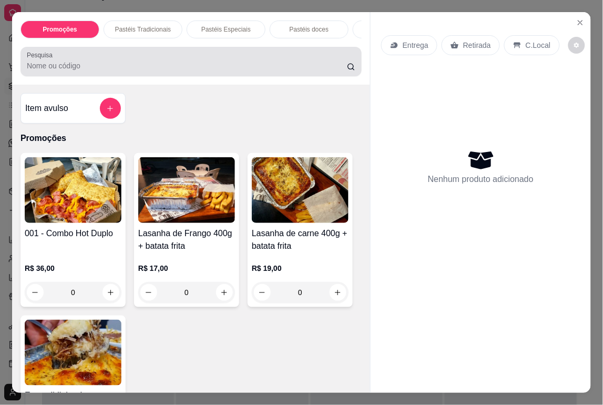
click at [101, 71] on input "Pesquisa" at bounding box center [187, 65] width 321 height 11
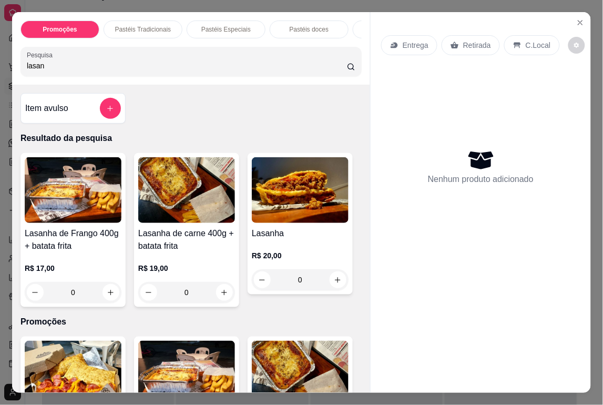
type input "lasan"
click at [335, 276] on div "0" at bounding box center [300, 279] width 97 height 21
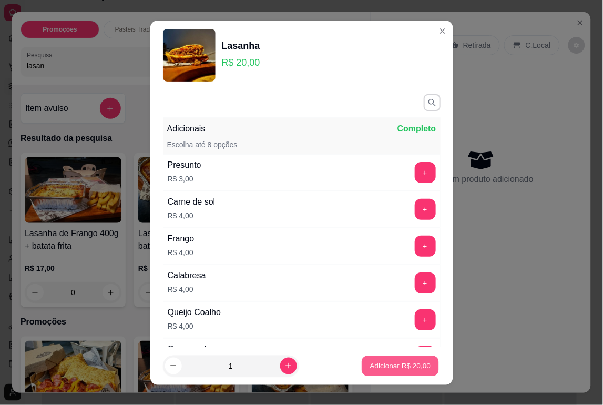
click at [398, 364] on p "Adicionar R$ 20,00" at bounding box center [400, 366] width 61 height 10
type input "1"
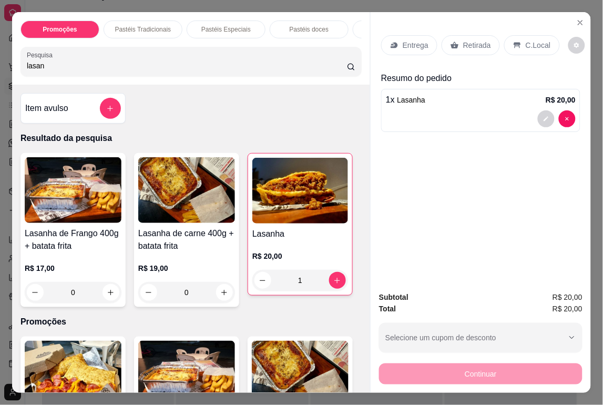
click at [479, 41] on p "Retirada" at bounding box center [477, 45] width 28 height 11
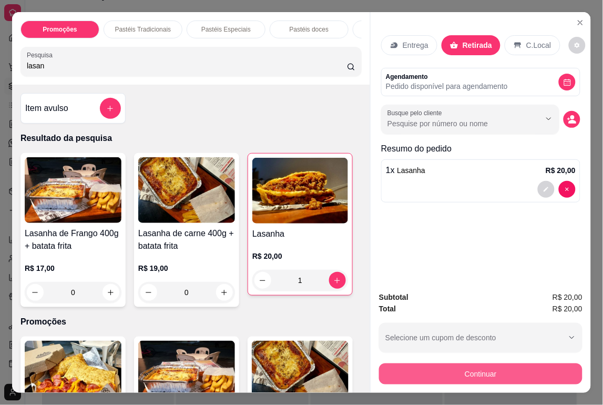
click at [513, 369] on button "Continuar" at bounding box center [481, 373] width 204 height 21
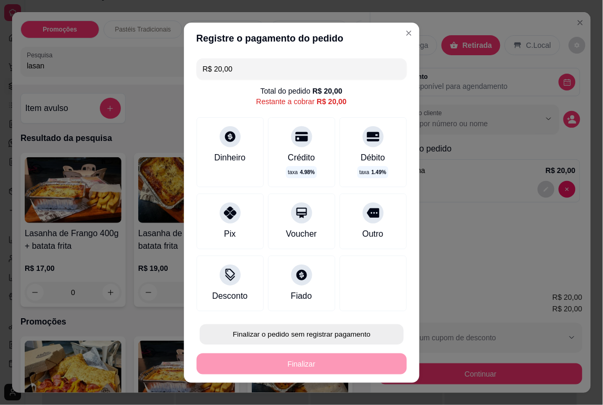
click at [365, 334] on button "Finalizar o pedido sem registrar pagamento" at bounding box center [302, 334] width 204 height 21
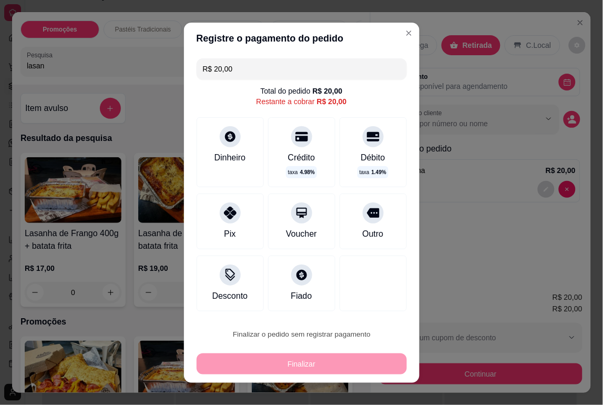
click at [371, 312] on button "Confirmar" at bounding box center [360, 305] width 37 height 16
type input "0"
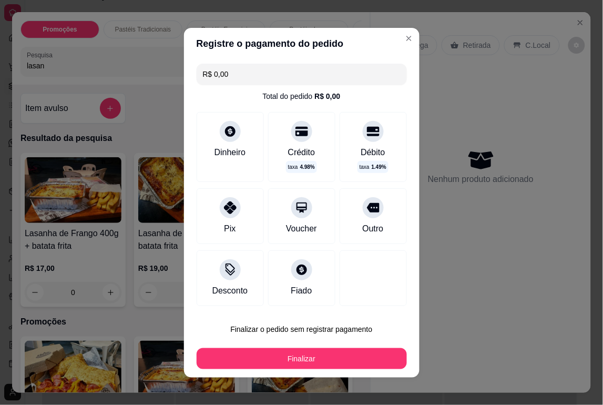
type input "R$ 0,00"
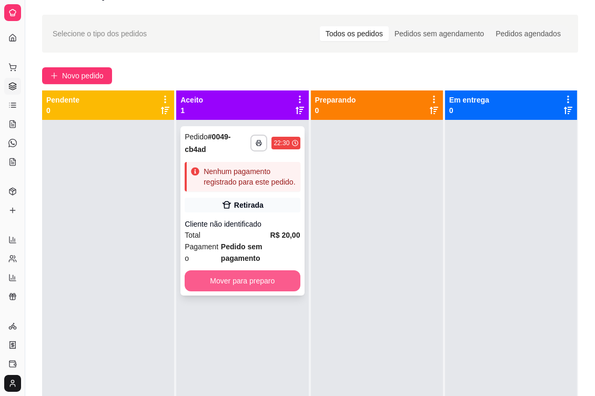
click at [272, 291] on button "Mover para preparo" at bounding box center [242, 280] width 115 height 21
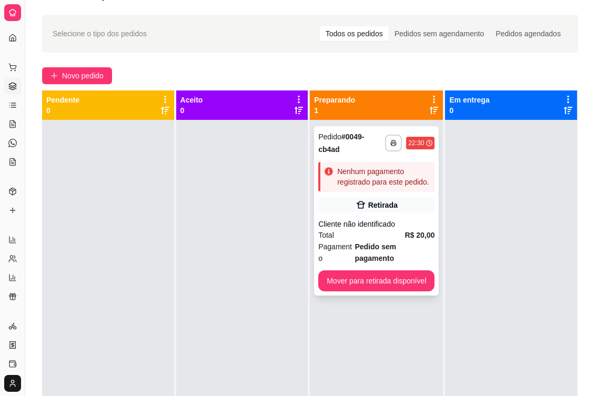
click at [391, 280] on div "**********" at bounding box center [376, 210] width 125 height 169
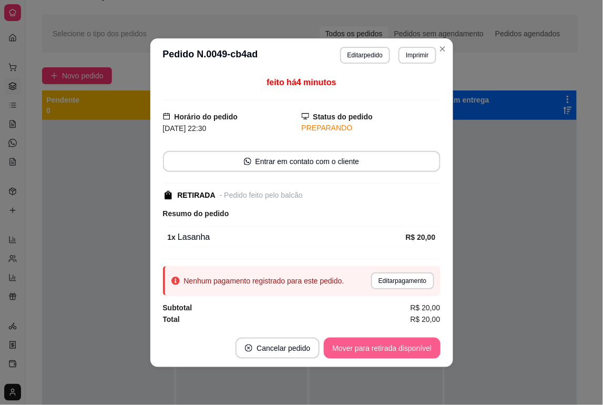
click at [400, 345] on button "Mover para retirada disponível" at bounding box center [382, 348] width 116 height 21
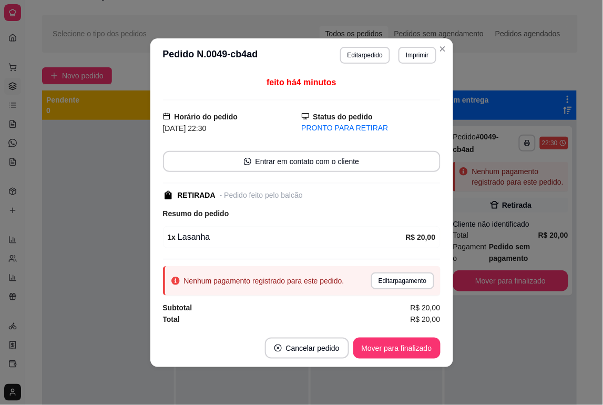
click at [390, 364] on footer "Cancelar pedido Mover para finalizado" at bounding box center [301, 348] width 303 height 38
click at [405, 354] on button "Mover para finalizado" at bounding box center [396, 348] width 85 height 21
